Goal: Task Accomplishment & Management: Manage account settings

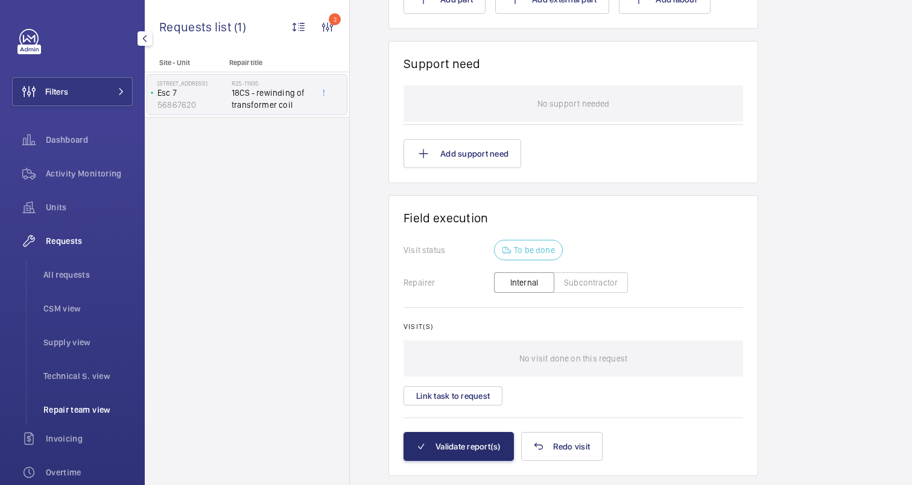
scroll to position [195, 0]
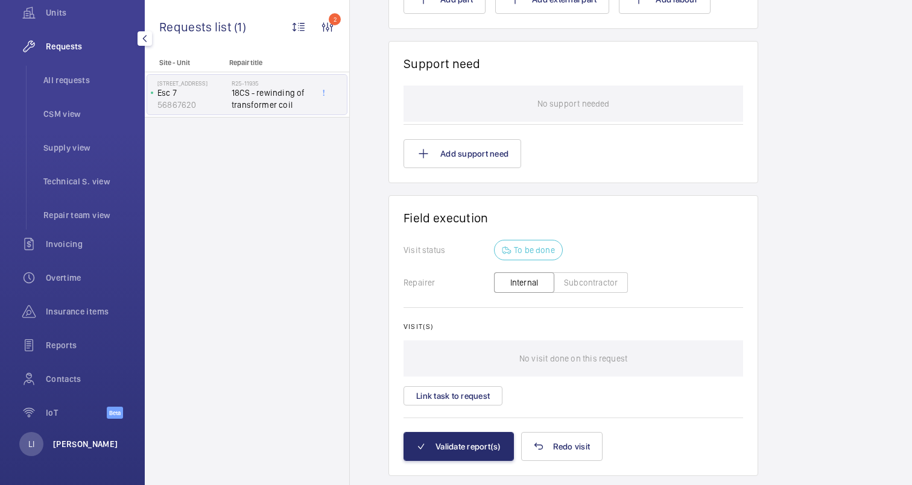
click at [83, 444] on p "[PERSON_NAME]" at bounding box center [85, 444] width 65 height 12
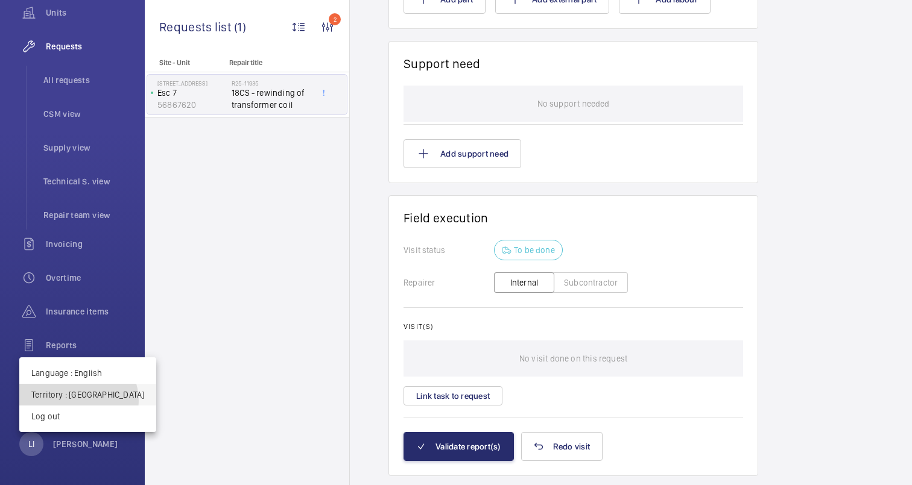
click at [78, 401] on button "Territory : [GEOGRAPHIC_DATA]" at bounding box center [87, 395] width 137 height 22
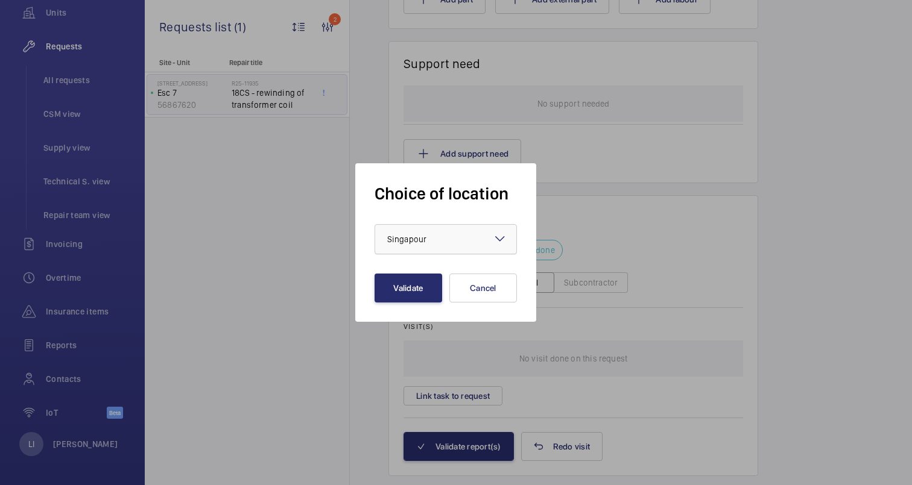
click at [468, 245] on div at bounding box center [445, 239] width 141 height 29
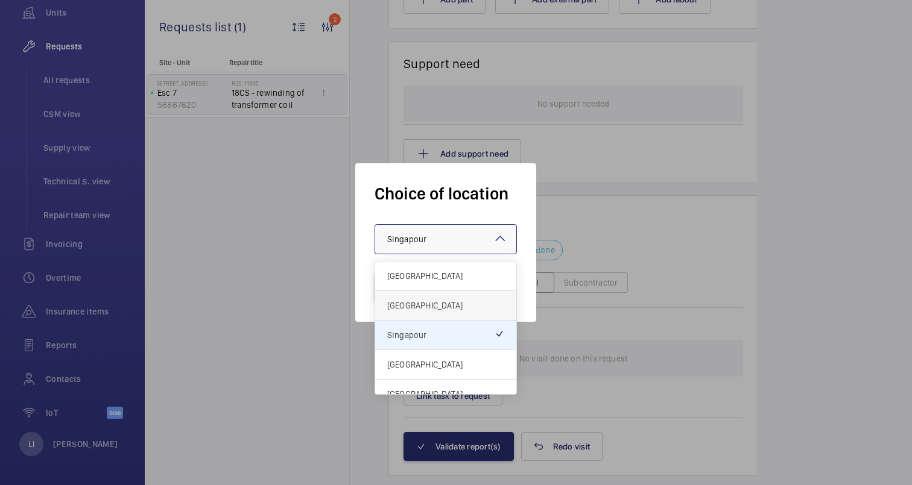
click at [425, 309] on span "[GEOGRAPHIC_DATA]" at bounding box center [445, 306] width 117 height 12
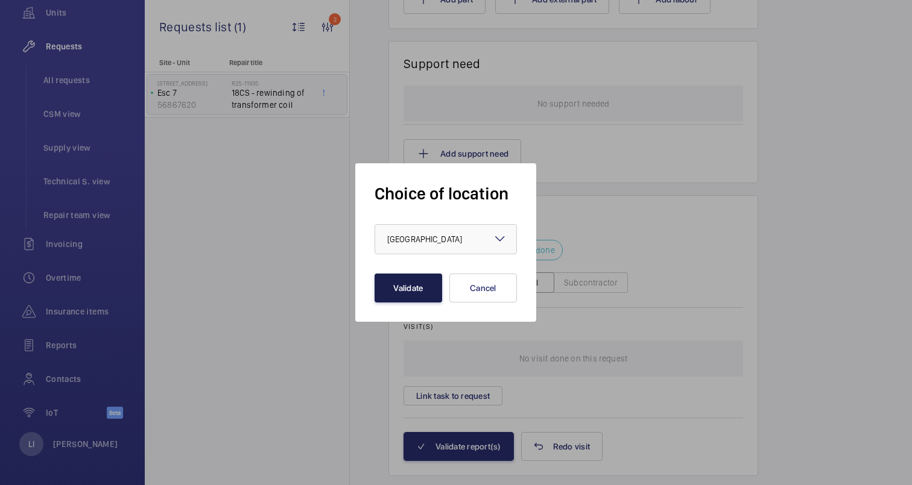
click at [412, 293] on button "Validate" at bounding box center [408, 288] width 68 height 29
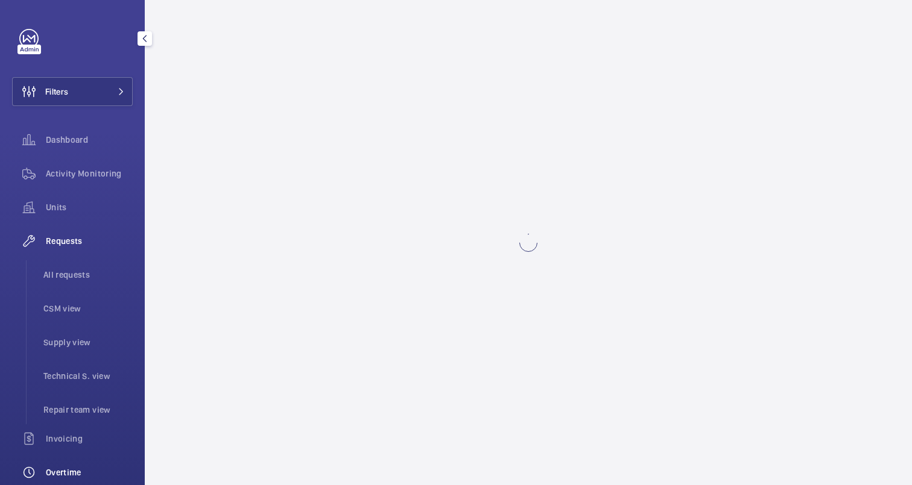
click at [59, 469] on span "Overtime" at bounding box center [89, 473] width 87 height 12
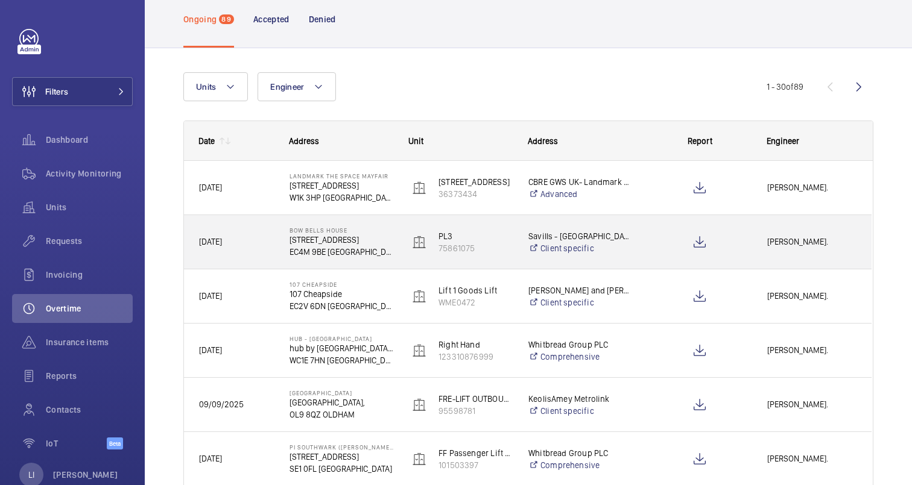
scroll to position [122, 0]
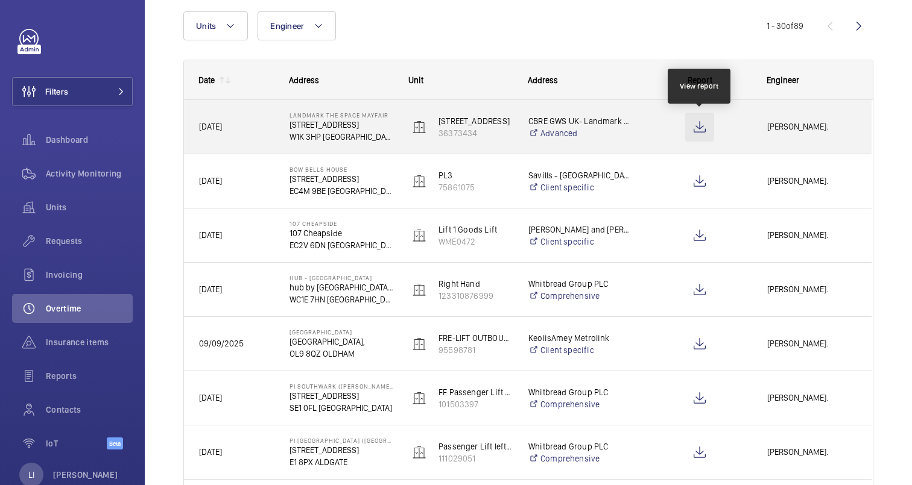
click at [701, 131] on wm-front-icon-button at bounding box center [699, 127] width 29 height 29
click at [734, 128] on div at bounding box center [700, 127] width 104 height 30
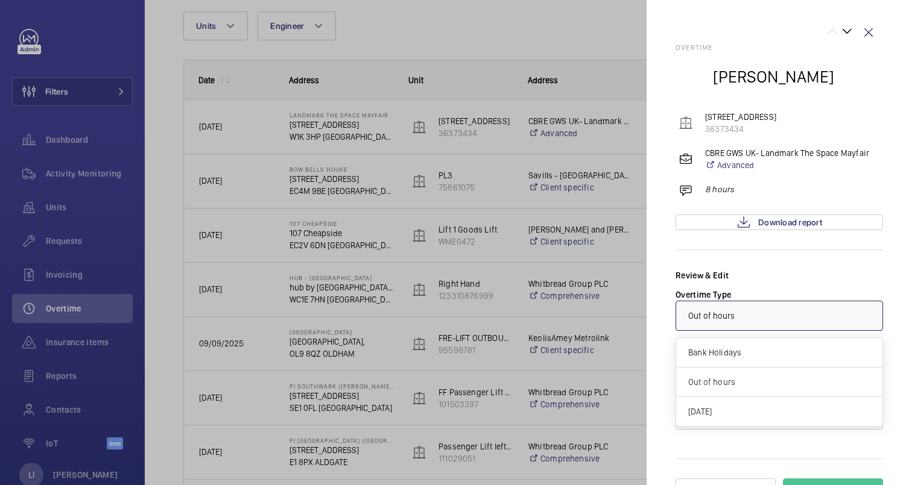
click at [759, 318] on div "× Out of hours" at bounding box center [726, 316] width 77 height 12
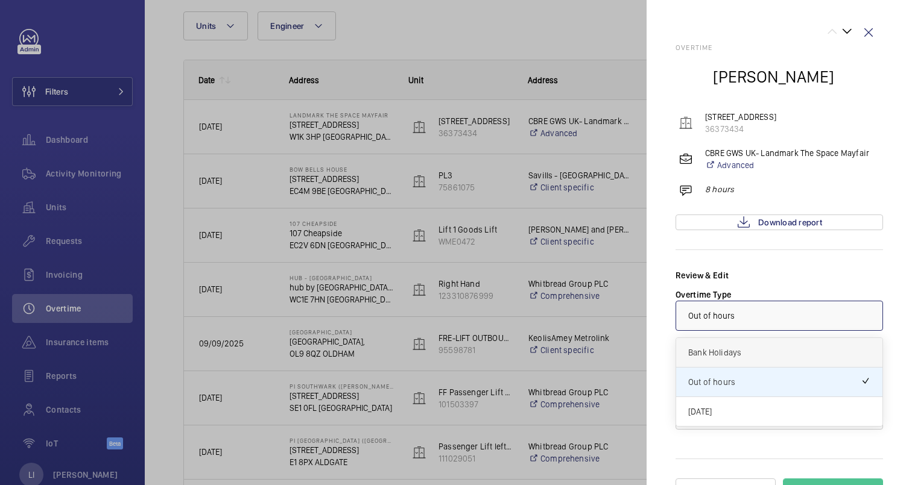
click at [745, 358] on span "Bank Holidays" at bounding box center [779, 353] width 182 height 12
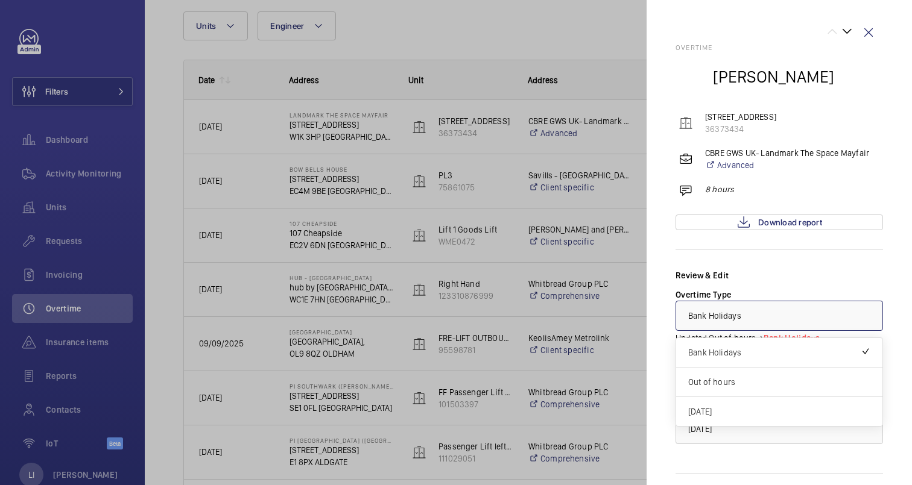
click at [757, 320] on div "× Bank Holidays" at bounding box center [729, 316] width 83 height 12
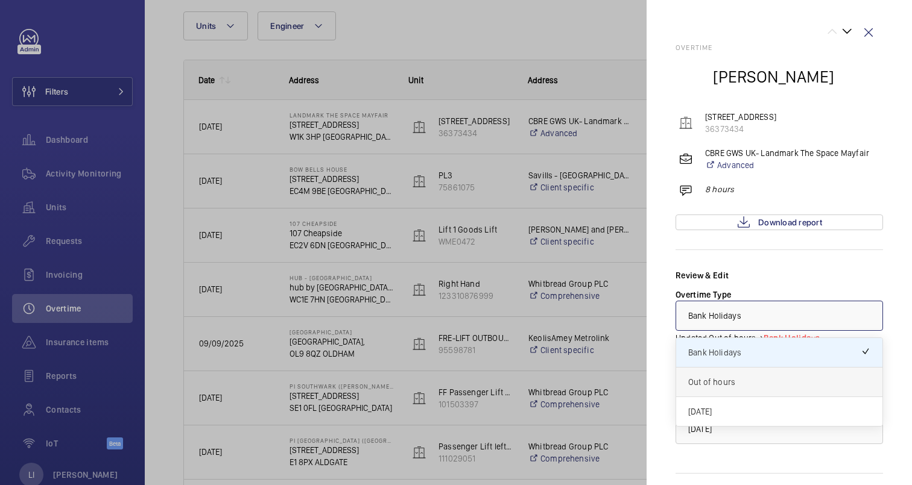
click at [755, 378] on span "Out of hours" at bounding box center [779, 382] width 182 height 12
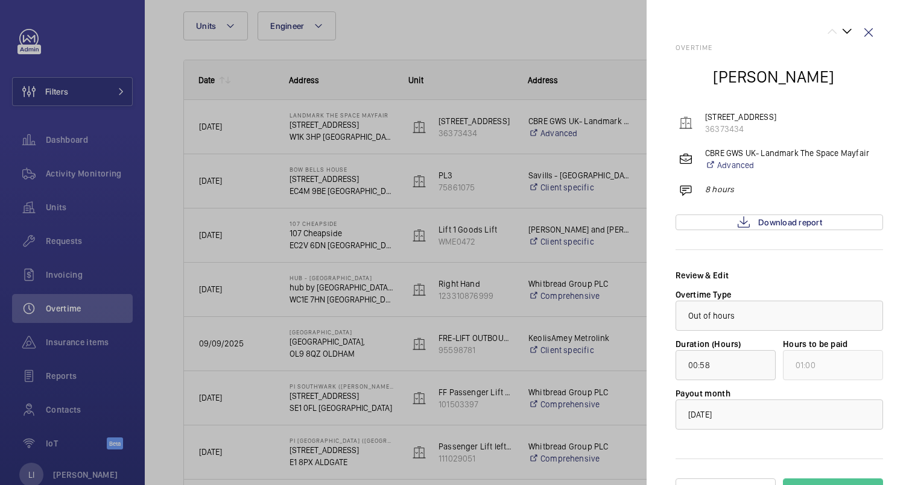
click at [759, 276] on div "Review & Edit" at bounding box center [778, 276] width 207 height 12
click at [738, 368] on input "00:58" at bounding box center [725, 365] width 100 height 30
click at [734, 368] on input "00:58" at bounding box center [725, 365] width 100 height 30
click at [711, 416] on span "September 2025" at bounding box center [700, 415] width 24 height 10
click at [756, 274] on div "Review & Edit" at bounding box center [778, 276] width 207 height 12
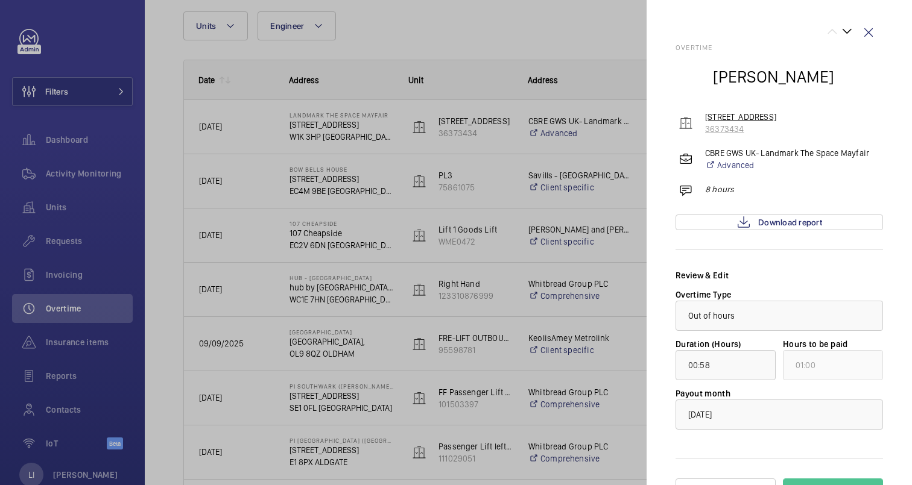
scroll to position [30, 0]
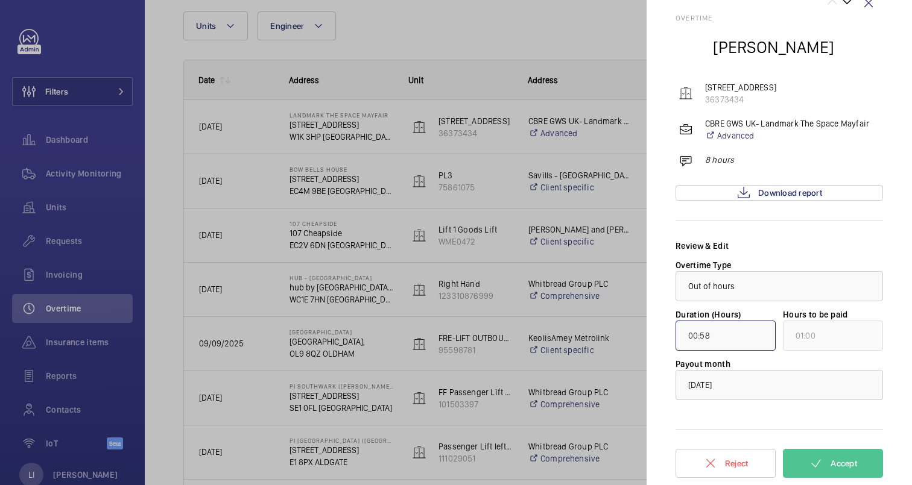
click at [722, 327] on input "00:58" at bounding box center [725, 336] width 100 height 30
click at [726, 335] on input "00:58" at bounding box center [725, 336] width 100 height 30
click at [782, 240] on div "Review & Edit" at bounding box center [778, 246] width 207 height 12
click at [773, 248] on div "Review & Edit" at bounding box center [778, 246] width 207 height 12
click at [866, 5] on wm-front-icon-button at bounding box center [868, 3] width 29 height 29
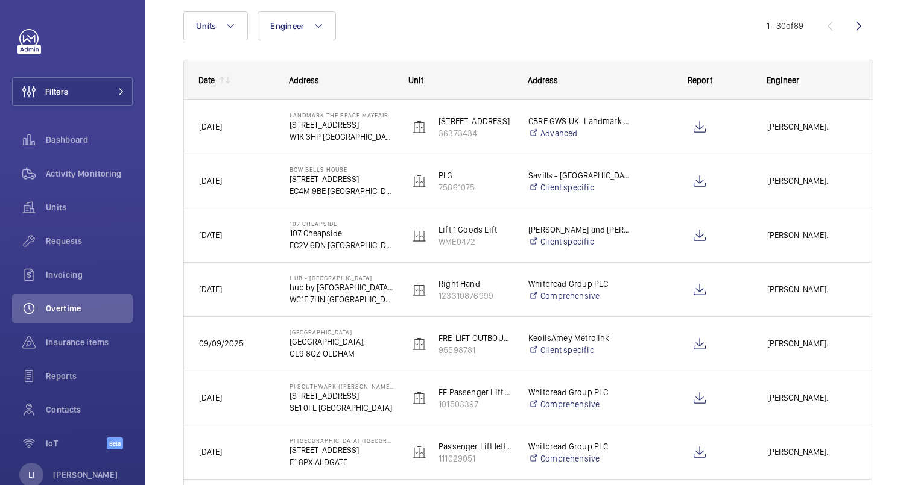
scroll to position [0, 0]
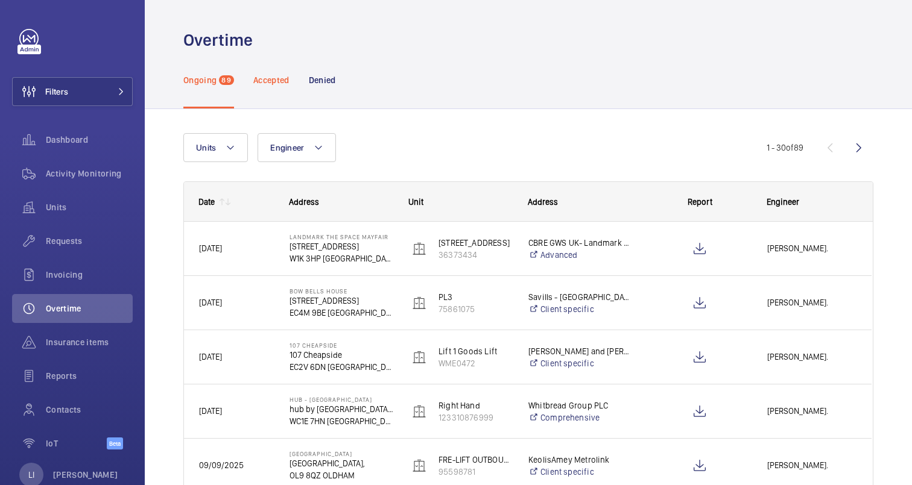
click at [268, 78] on p "Accepted" at bounding box center [271, 80] width 36 height 12
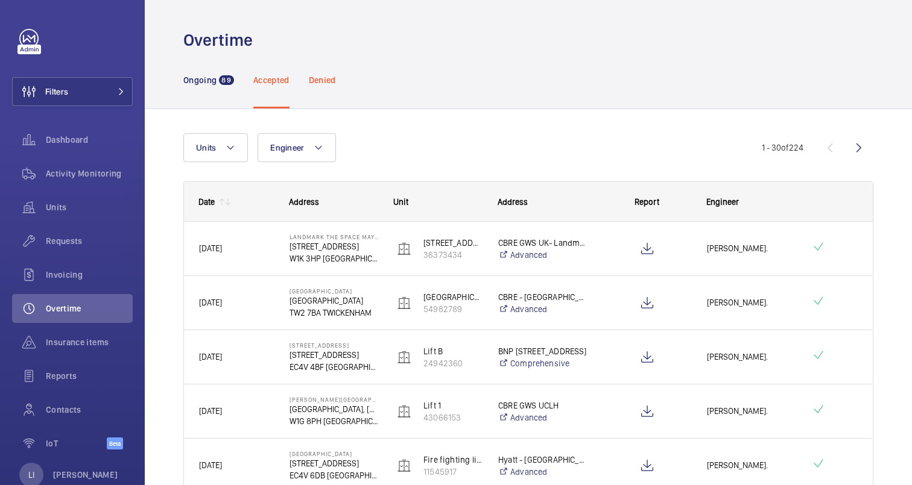
click at [326, 83] on p "Denied" at bounding box center [322, 80] width 27 height 12
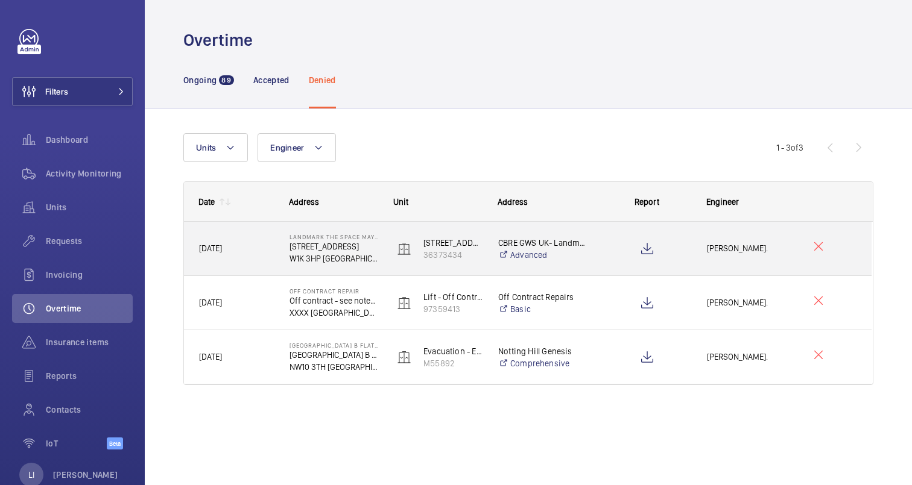
click at [693, 264] on div "Kari Onuma." at bounding box center [743, 249] width 103 height 38
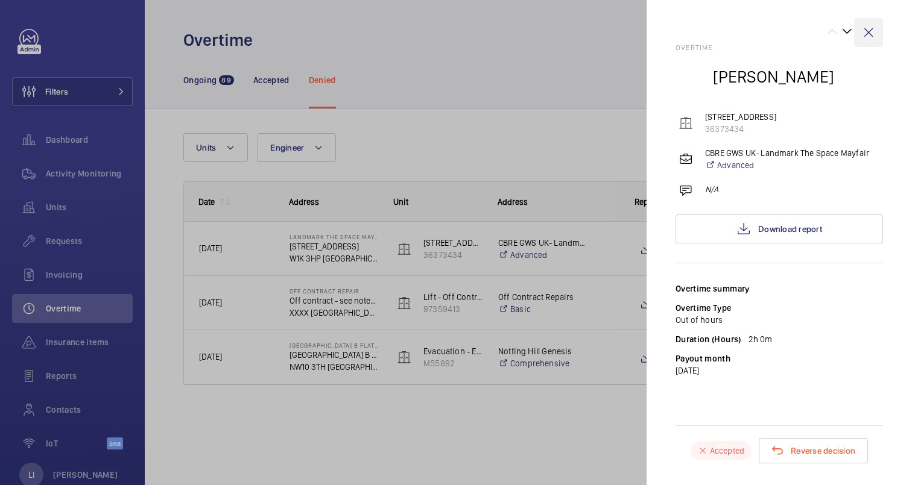
click at [868, 32] on wm-front-icon-button at bounding box center [868, 32] width 29 height 29
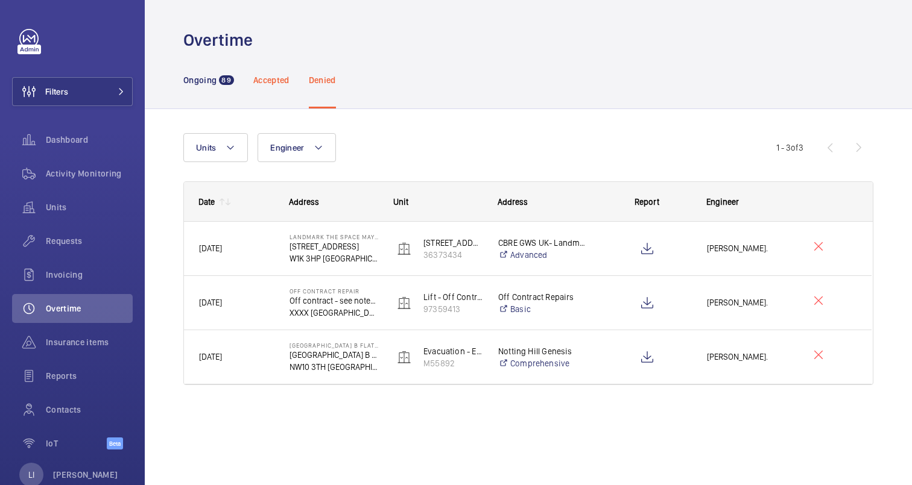
click at [268, 78] on p "Accepted" at bounding box center [271, 80] width 36 height 12
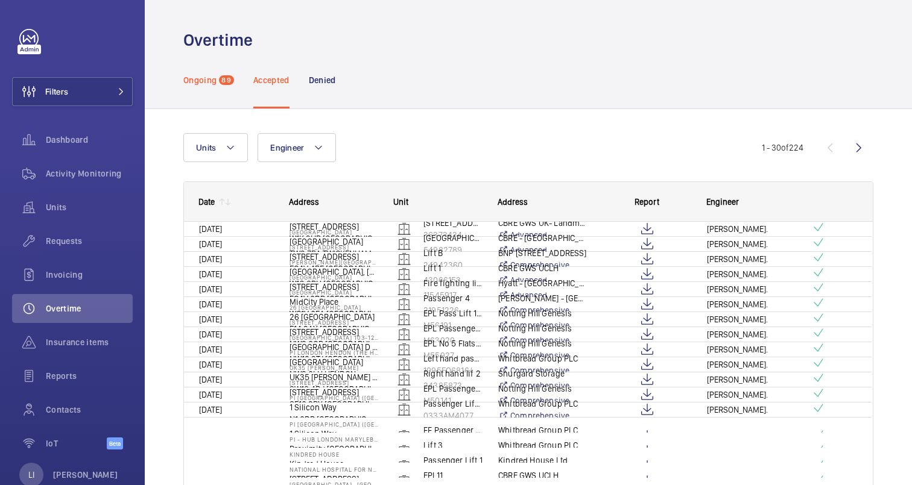
click at [207, 78] on p "Ongoing" at bounding box center [199, 80] width 33 height 12
